Goal: Information Seeking & Learning: Learn about a topic

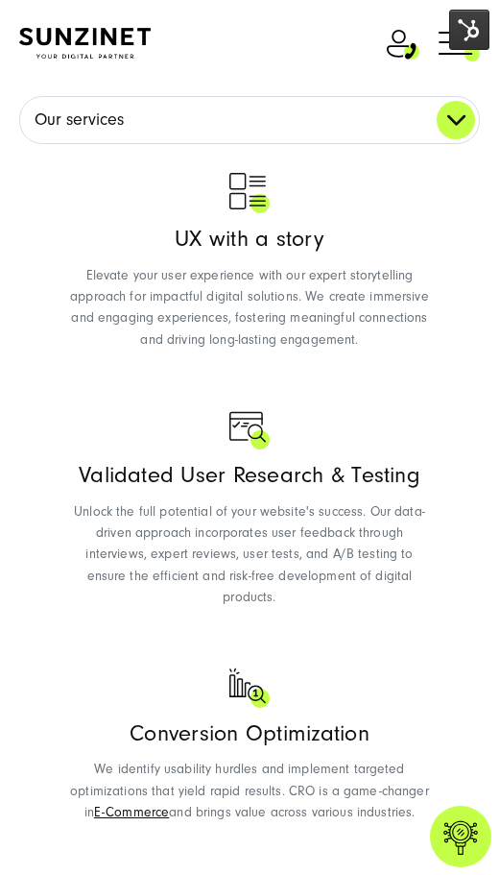
scroll to position [1716, 0]
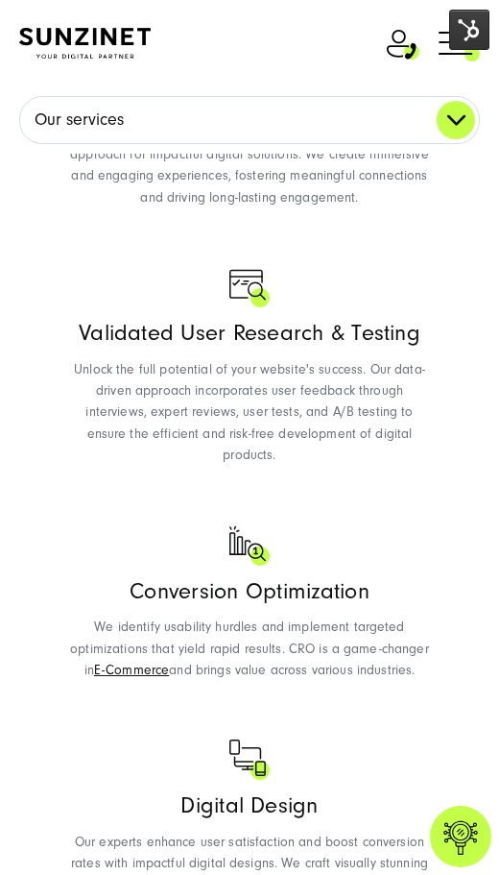
click at [156, 120] on link "Our services" at bounding box center [249, 120] width 459 height 46
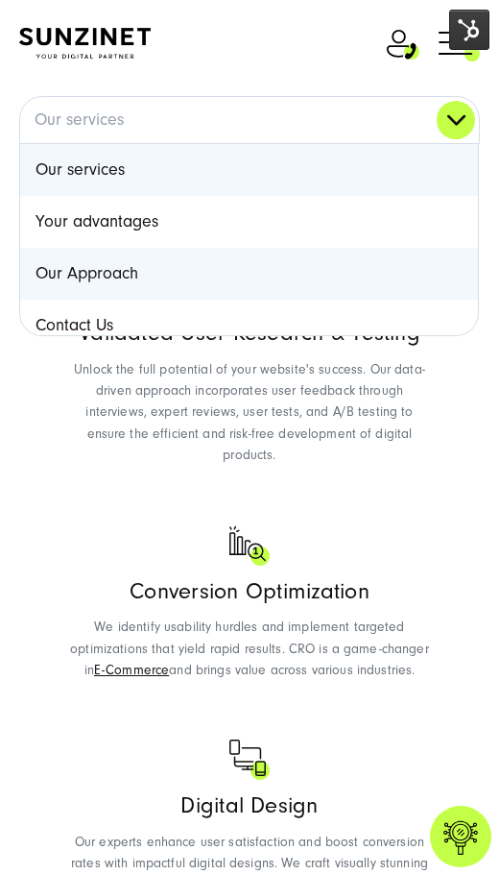
click at [251, 279] on link "Our Approach" at bounding box center [249, 274] width 458 height 52
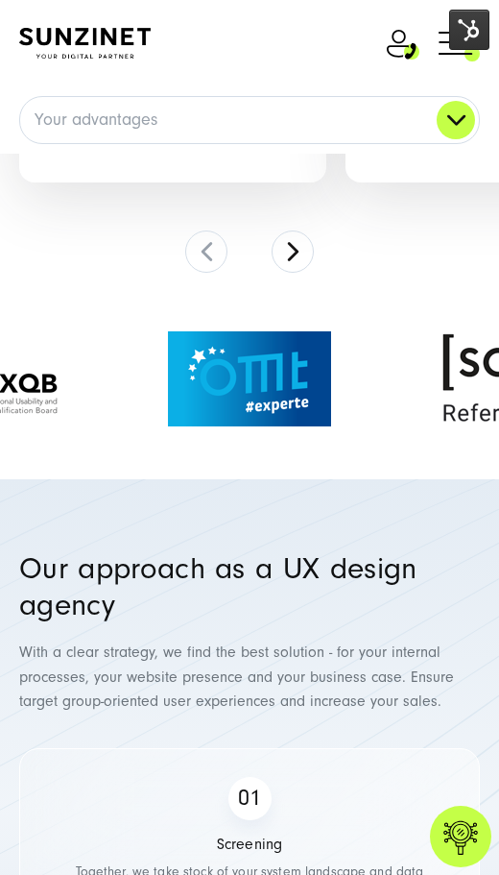
scroll to position [4996, 0]
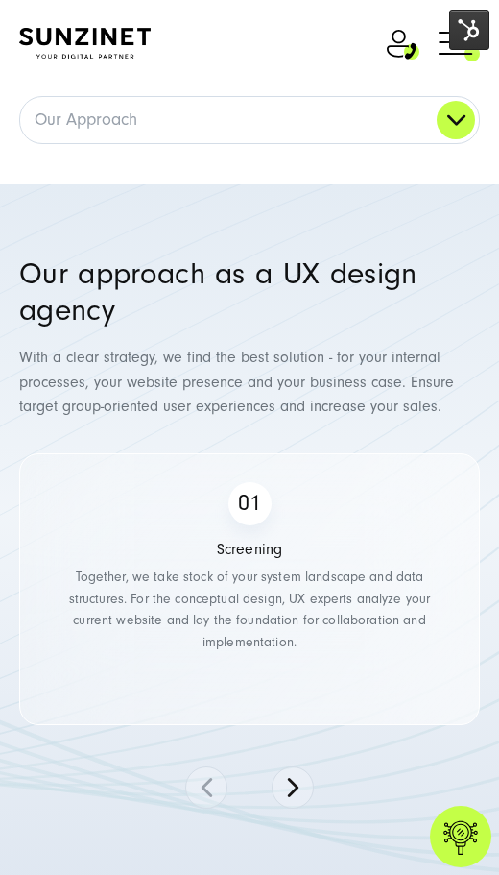
click at [363, 699] on div "Screening Together, we take stock of your system landscape and data structures.…" at bounding box center [249, 589] width 461 height 272
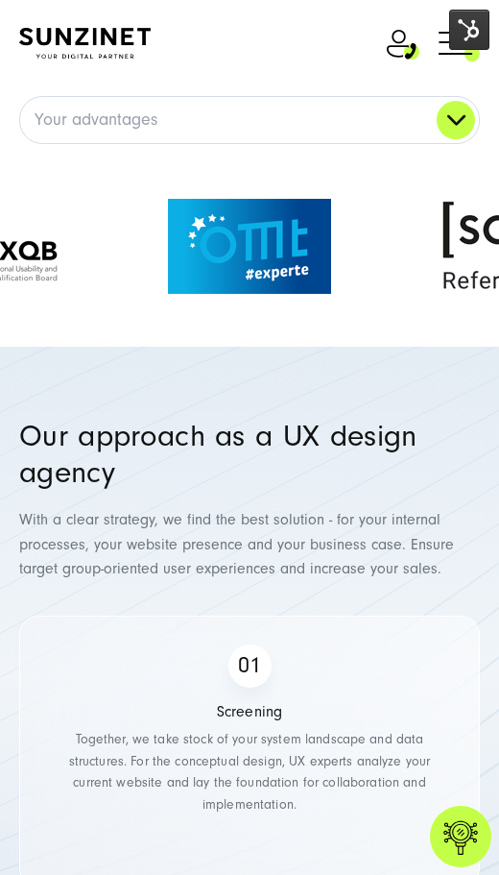
scroll to position [4612, 0]
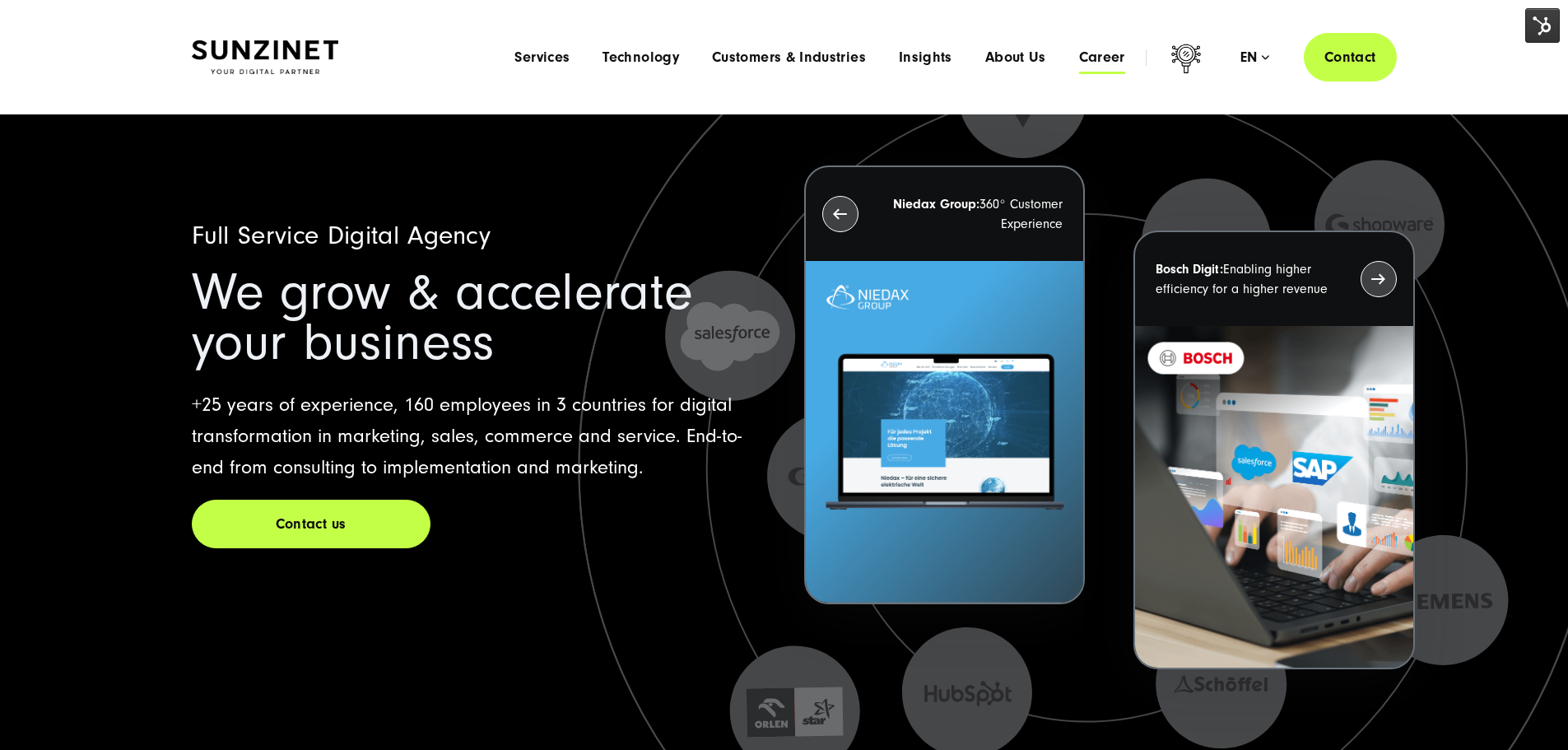
click at [1079, 57] on span "Career" at bounding box center [1102, 57] width 46 height 16
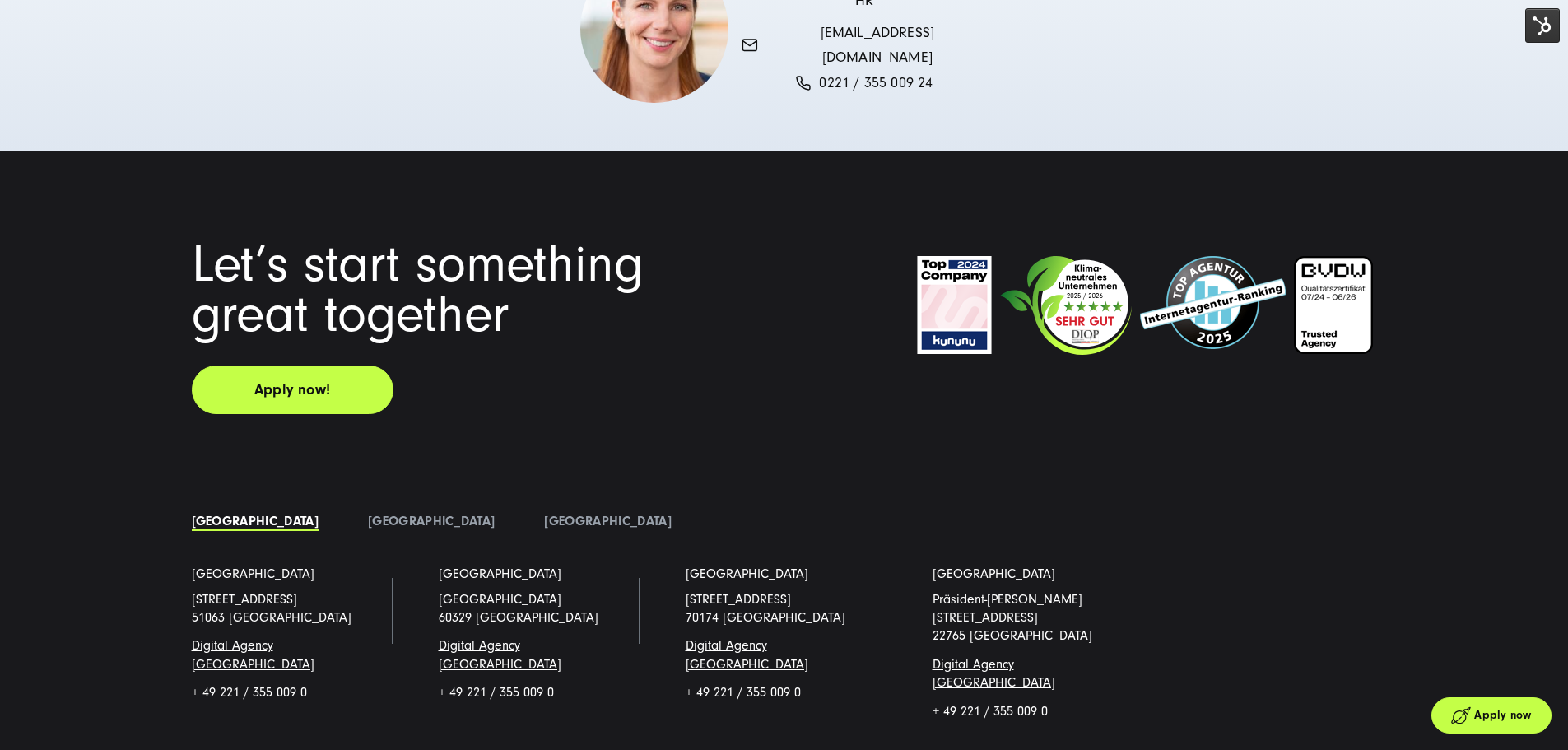
scroll to position [4855, 0]
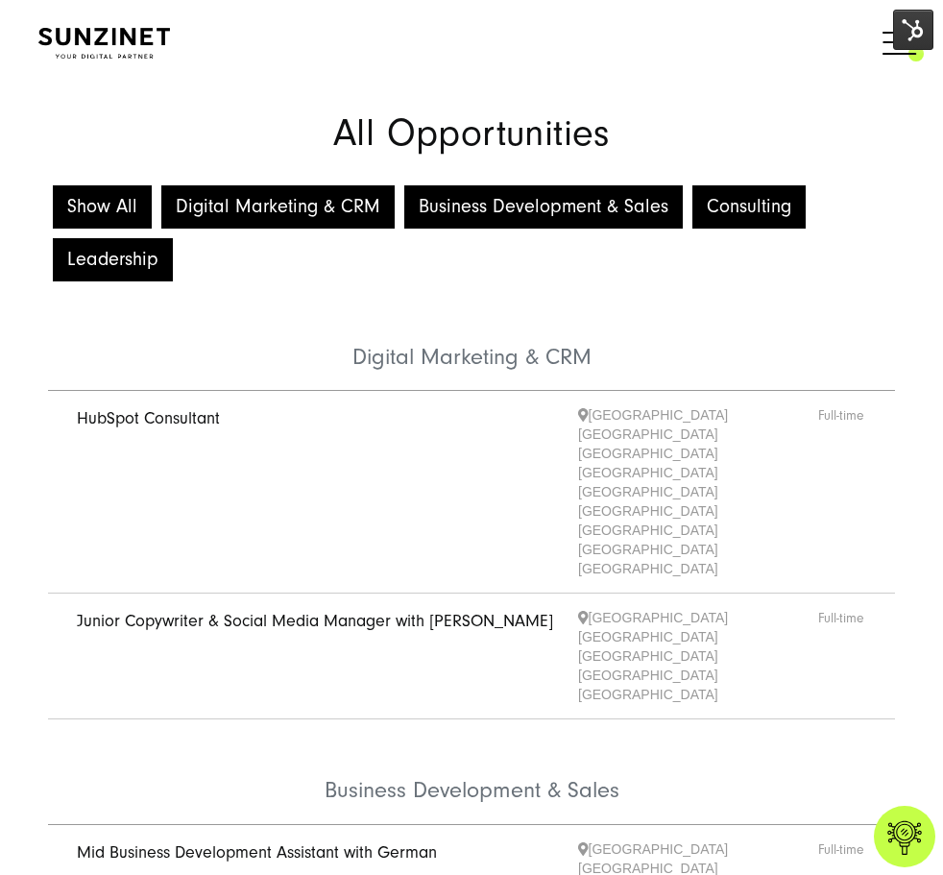
click at [905, 32] on img at bounding box center [913, 30] width 40 height 40
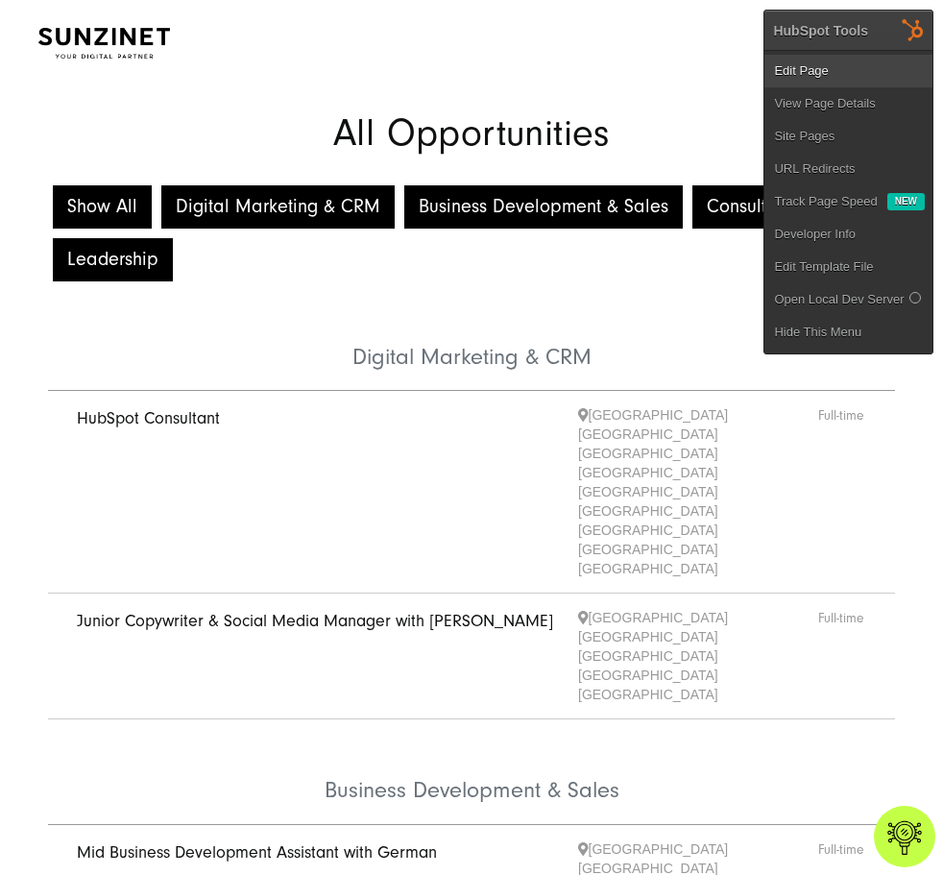
click at [835, 71] on link "Edit Page" at bounding box center [848, 71] width 168 height 33
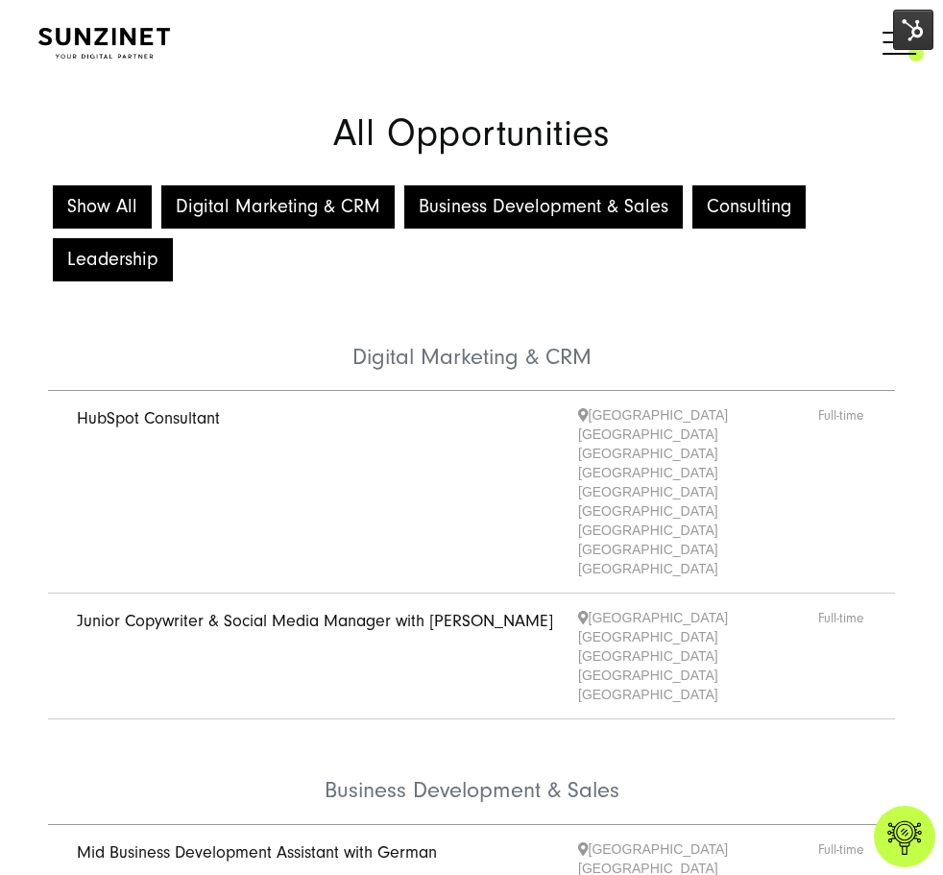
click at [830, 413] on span "Full-time" at bounding box center [842, 491] width 48 height 173
click at [115, 420] on link "HubSpot Consultant" at bounding box center [148, 418] width 143 height 20
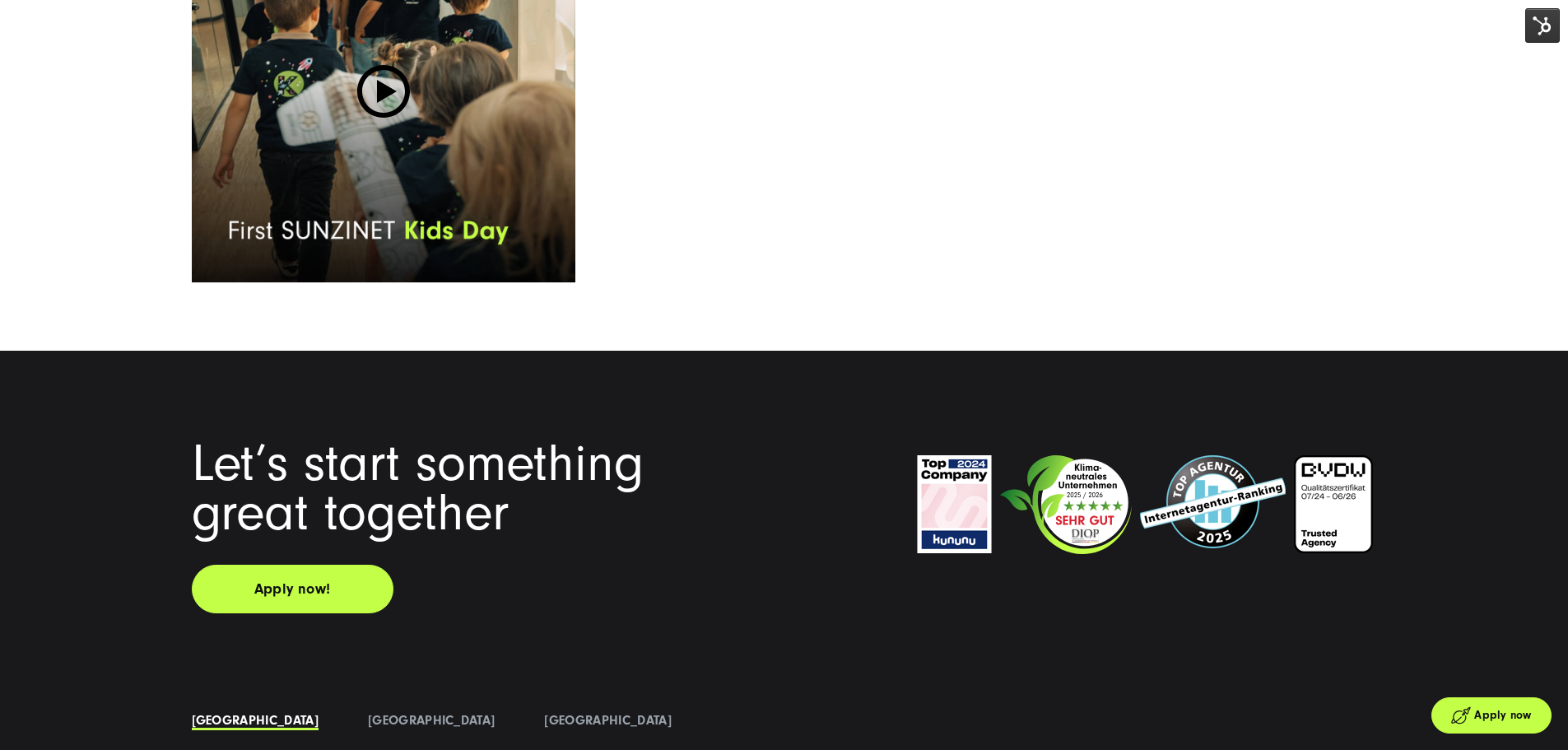
scroll to position [6994, 0]
